Goal: Information Seeking & Learning: Learn about a topic

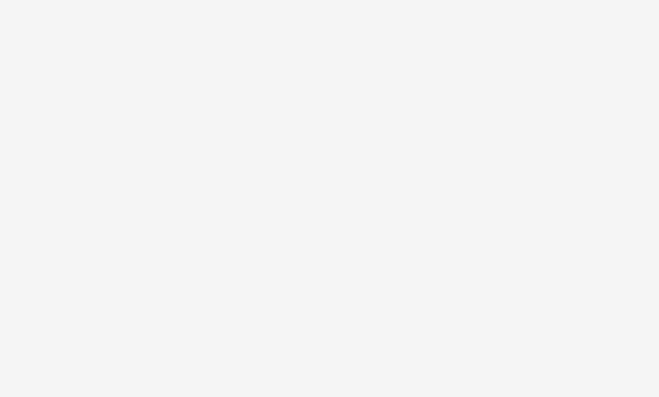
scroll to position [1599, 0]
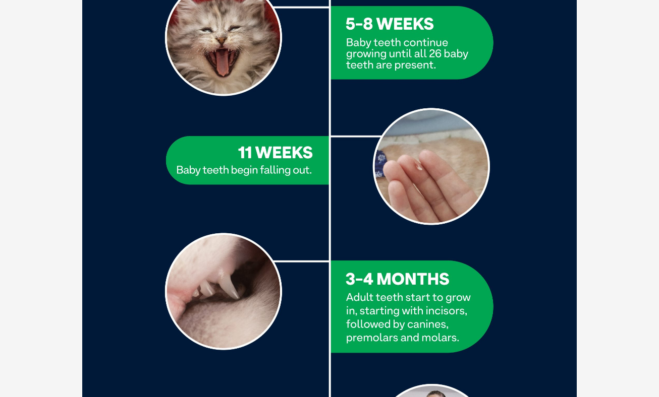
click at [385, 244] on img at bounding box center [329, 197] width 494 height 1142
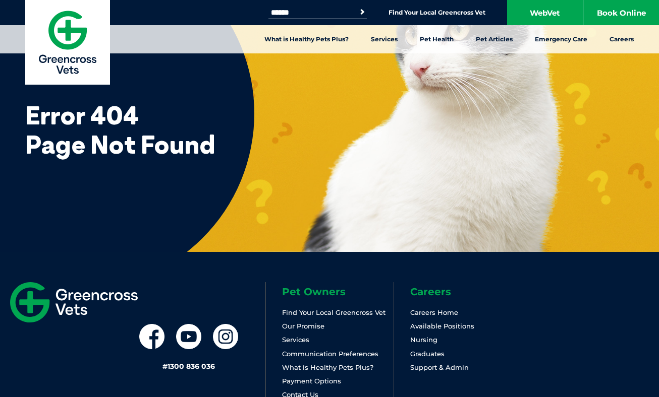
click at [299, 14] on input "Search for:" at bounding box center [311, 13] width 86 height 8
